Goal: Task Accomplishment & Management: Manage account settings

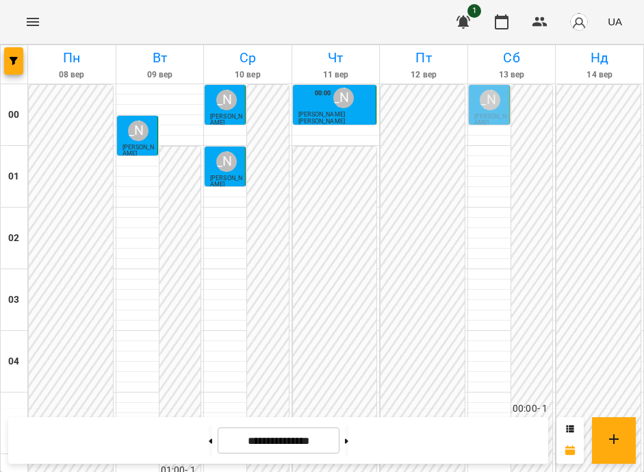
scroll to position [479, 0]
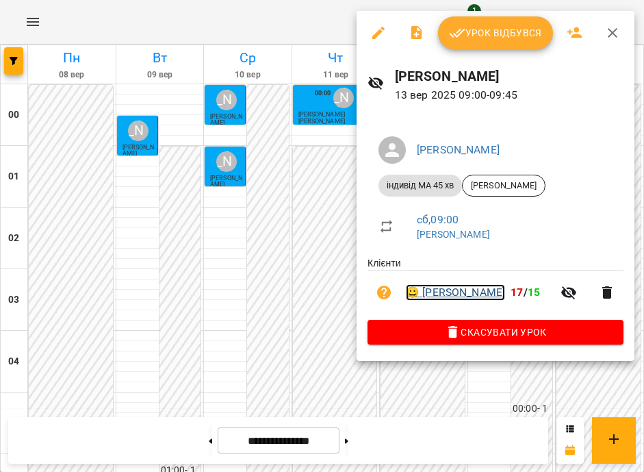
click at [446, 288] on link "😀 Захарій Савченко" at bounding box center [455, 292] width 99 height 16
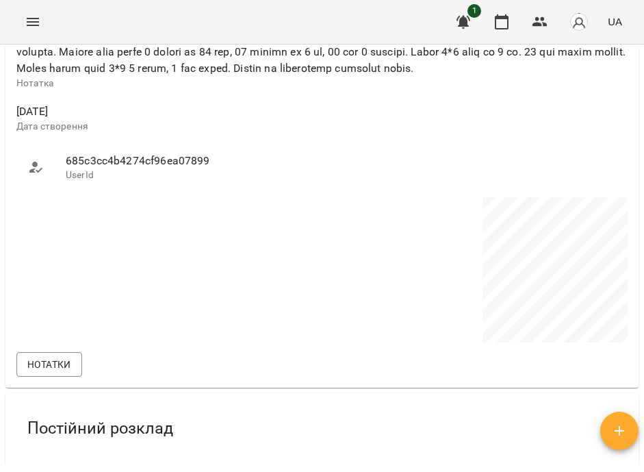
scroll to position [965, 0]
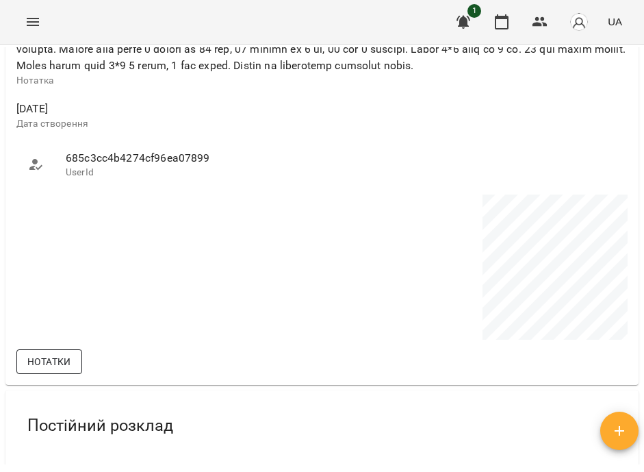
click at [57, 370] on span "Нотатки" at bounding box center [49, 361] width 44 height 16
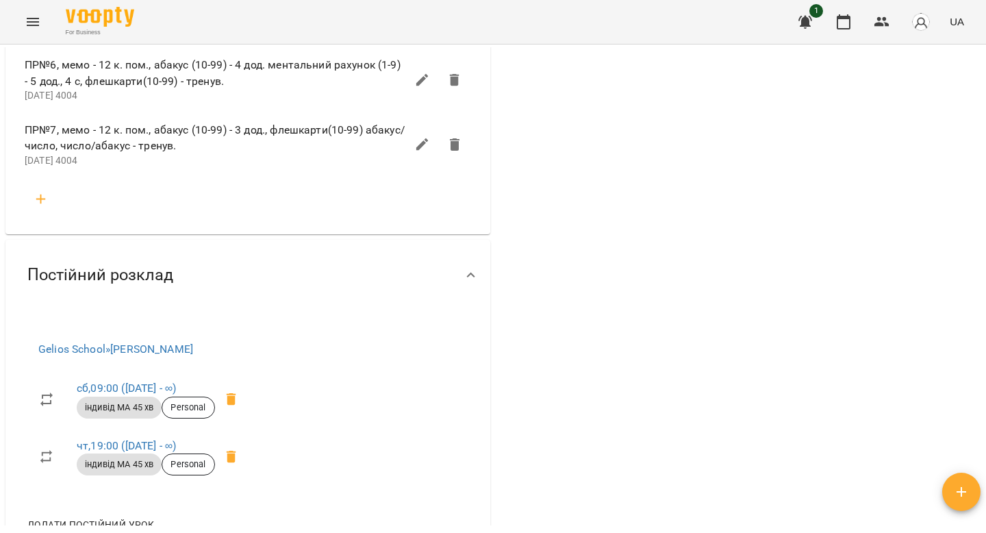
scroll to position [1670, 0]
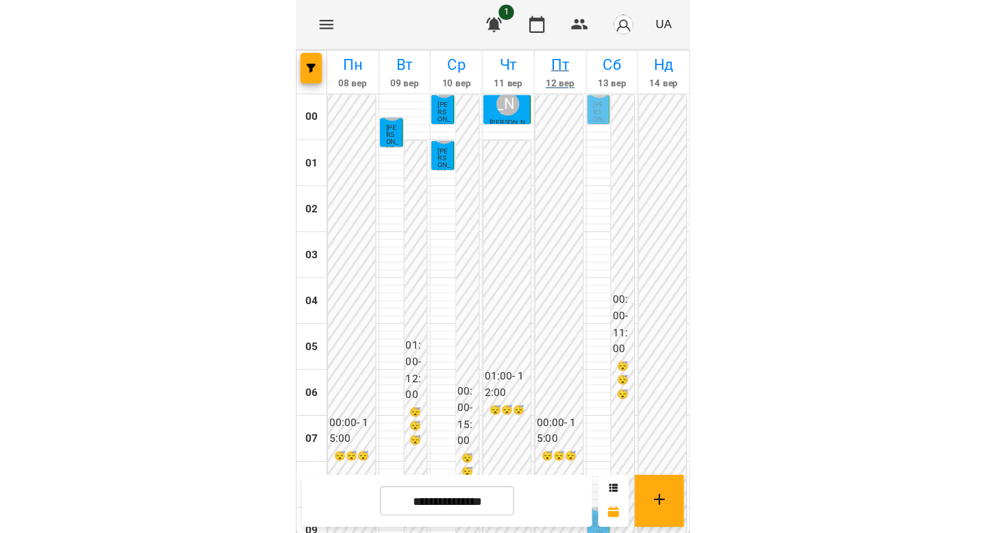
scroll to position [1150, 0]
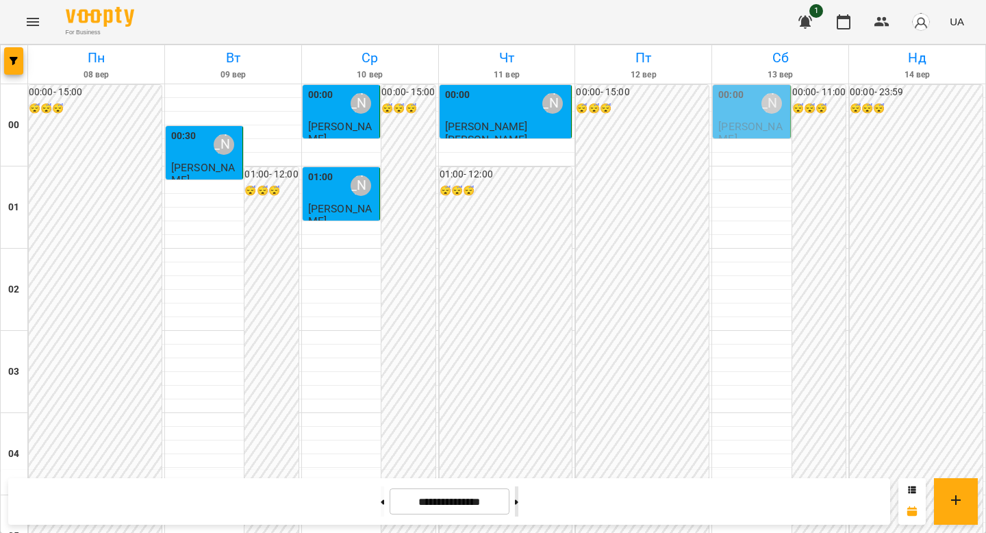
click at [352, 476] on button at bounding box center [516, 501] width 3 height 30
type input "**********"
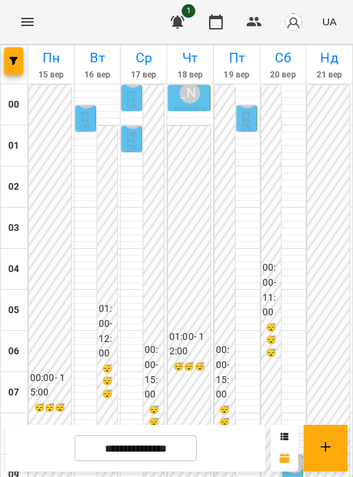
scroll to position [655, 0]
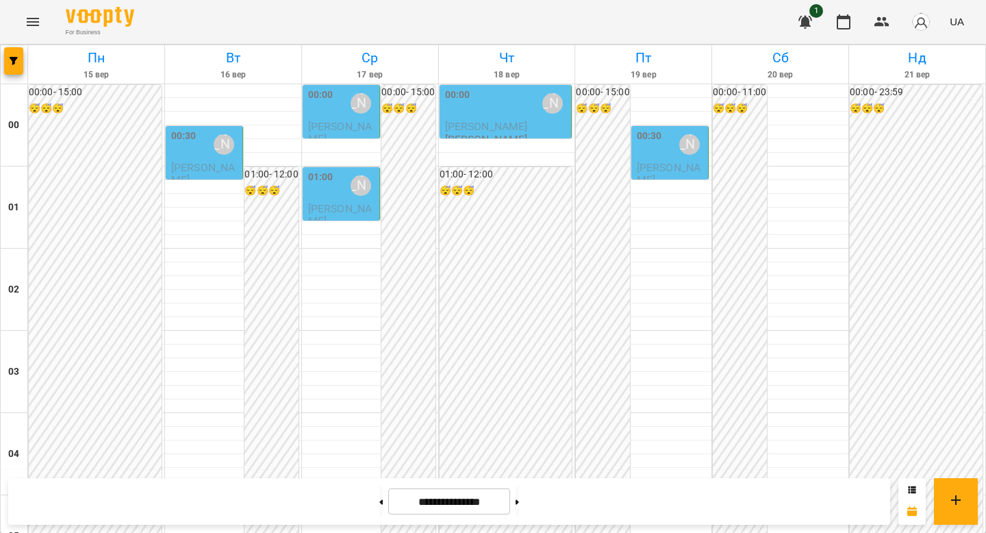
scroll to position [1386, 0]
click at [379, 507] on button at bounding box center [380, 501] width 3 height 30
type input "**********"
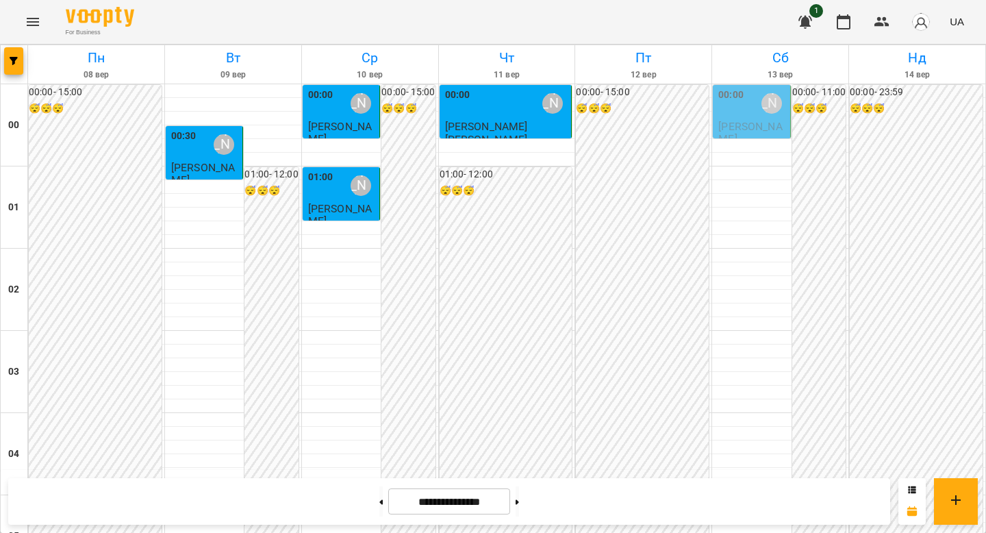
scroll to position [748, 0]
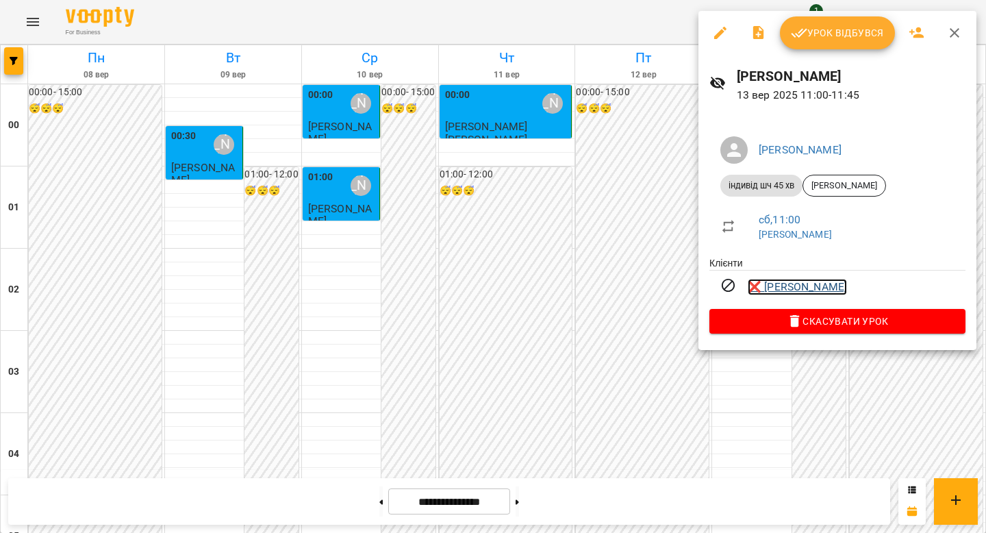
click at [804, 284] on link "❌ [PERSON_NAME]" at bounding box center [797, 287] width 99 height 16
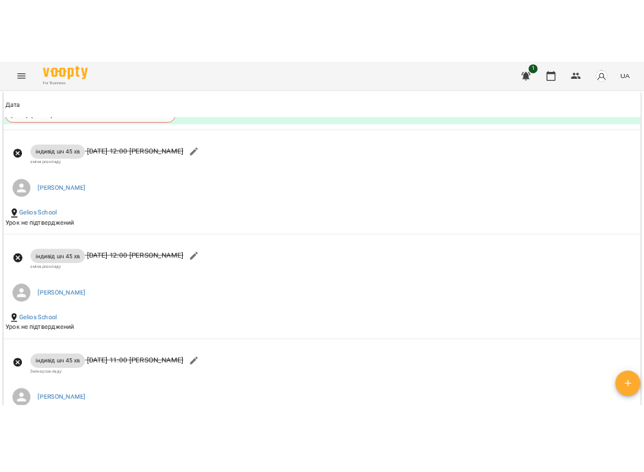
scroll to position [1467, 0]
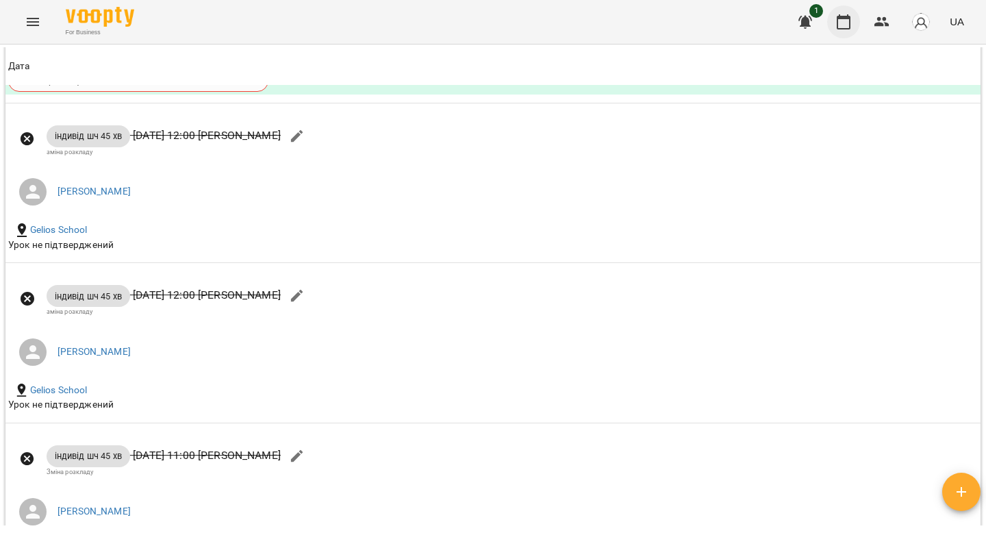
click at [843, 26] on icon "button" at bounding box center [843, 22] width 16 height 16
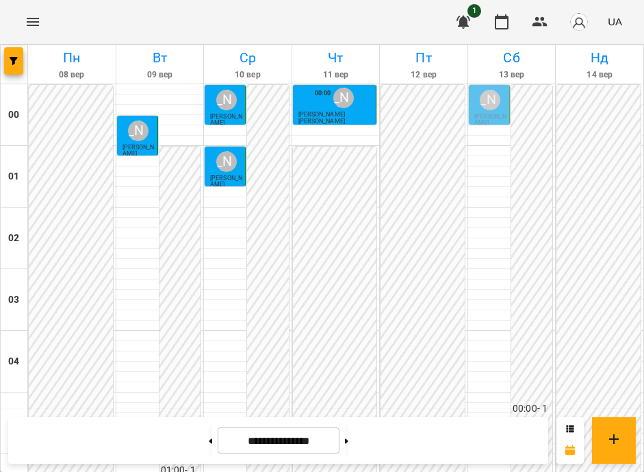
scroll to position [896, 0]
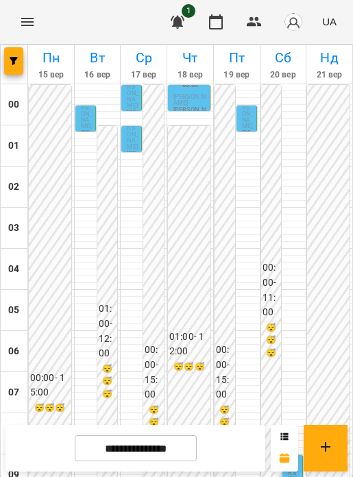
scroll to position [655, 0]
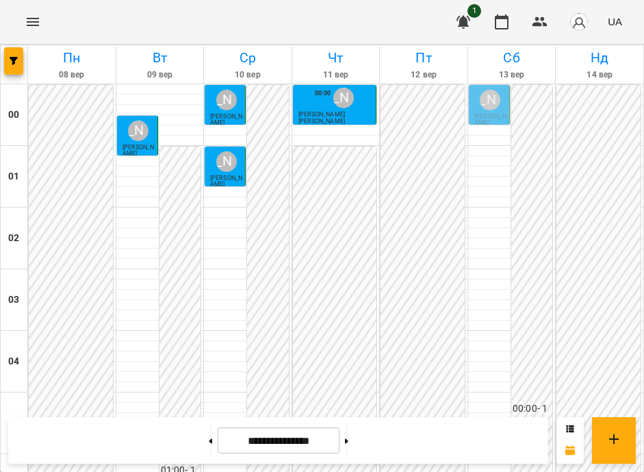
scroll to position [563, 0]
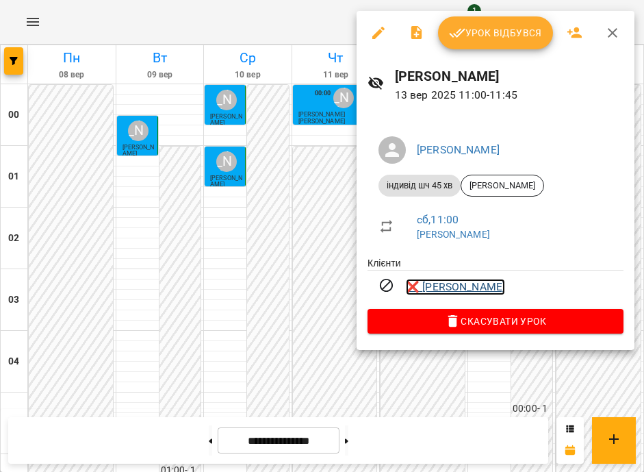
click at [496, 283] on link "❌ [PERSON_NAME]" at bounding box center [455, 287] width 99 height 16
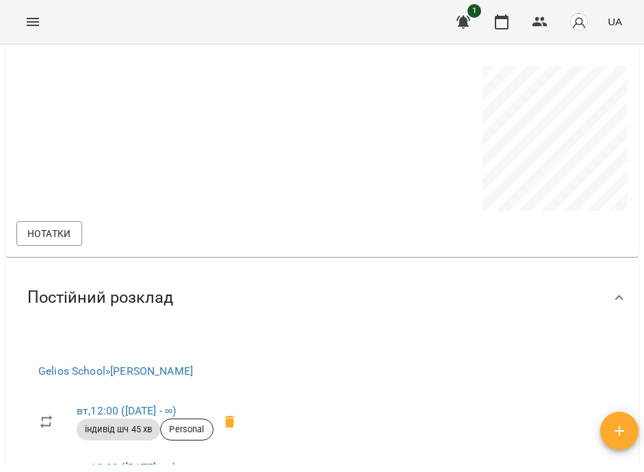
scroll to position [937, 0]
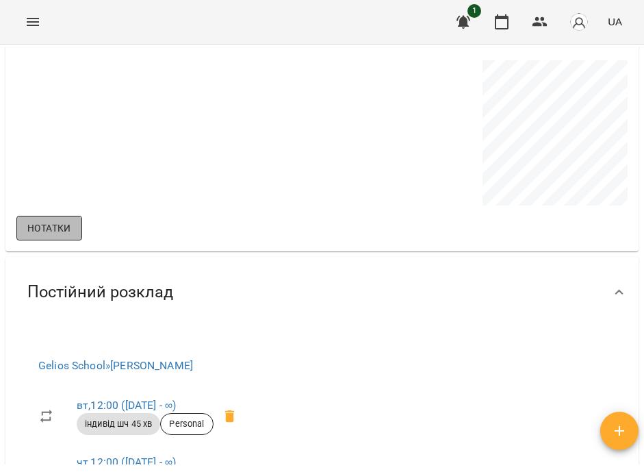
click at [60, 233] on span "Нотатки" at bounding box center [49, 228] width 44 height 16
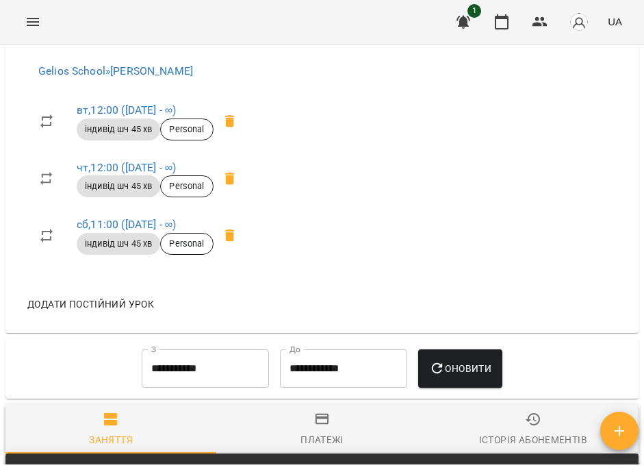
scroll to position [1310, 0]
